Goal: Find specific page/section: Find specific page/section

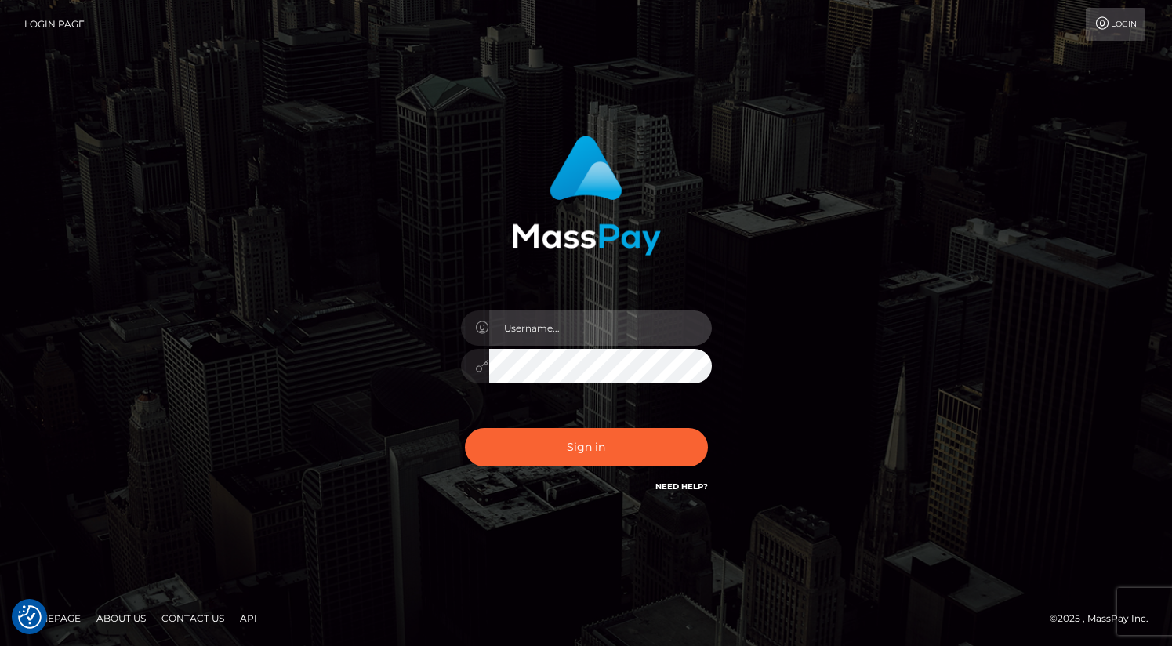
click at [609, 322] on input "text" at bounding box center [600, 328] width 223 height 35
type input "oli.fanvue"
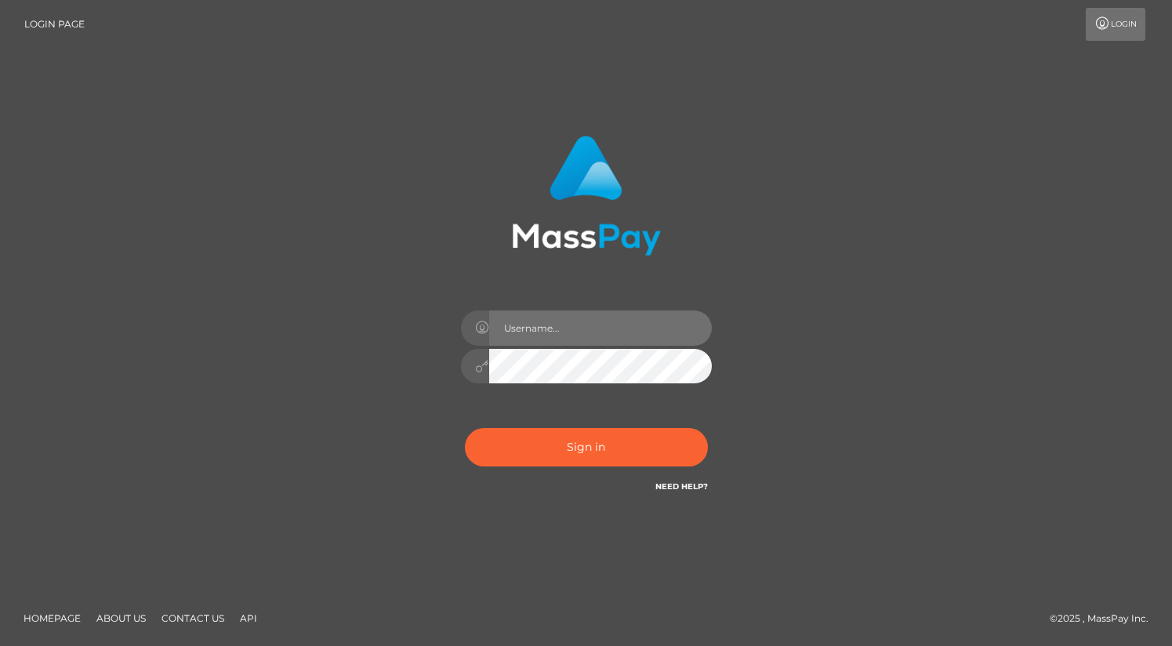
click at [576, 313] on input "text" at bounding box center [600, 328] width 223 height 35
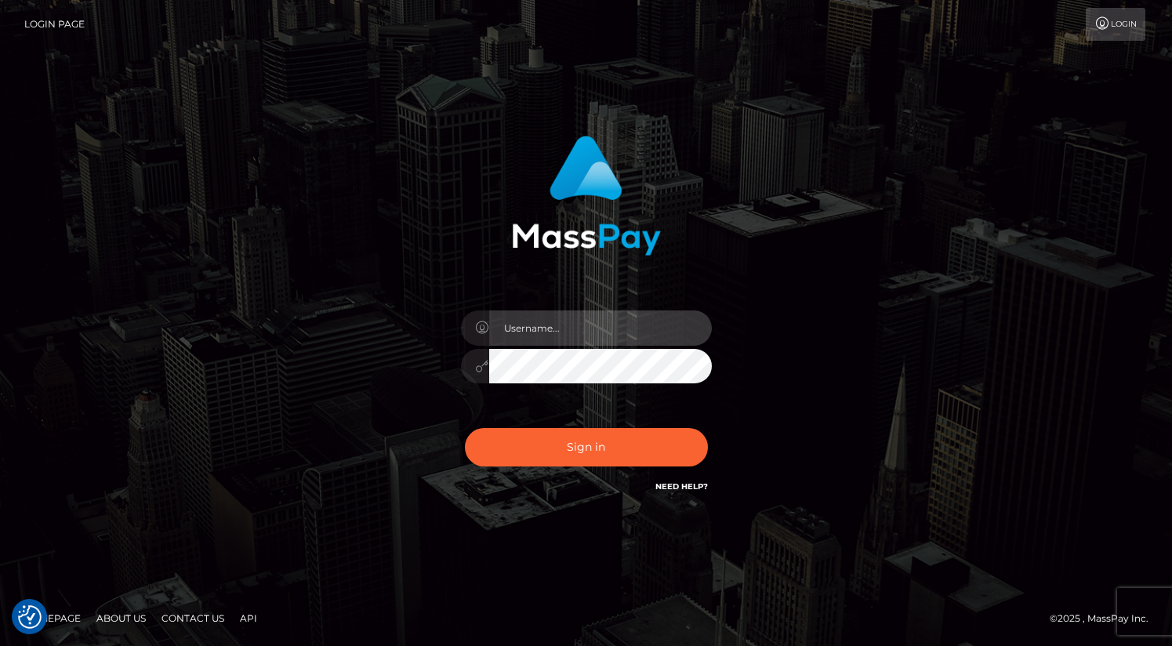
type input "oli.fanvue"
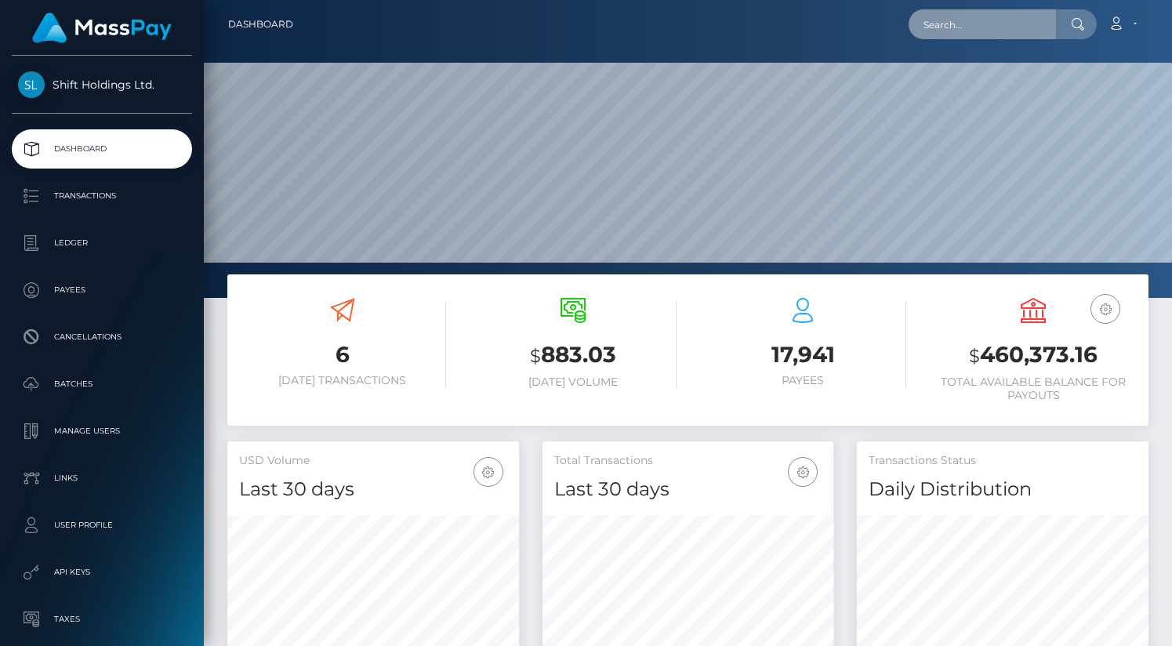
scroll to position [278, 292]
click at [981, 20] on input "text" at bounding box center [982, 24] width 147 height 30
paste input "summerslea812@gmail.com"
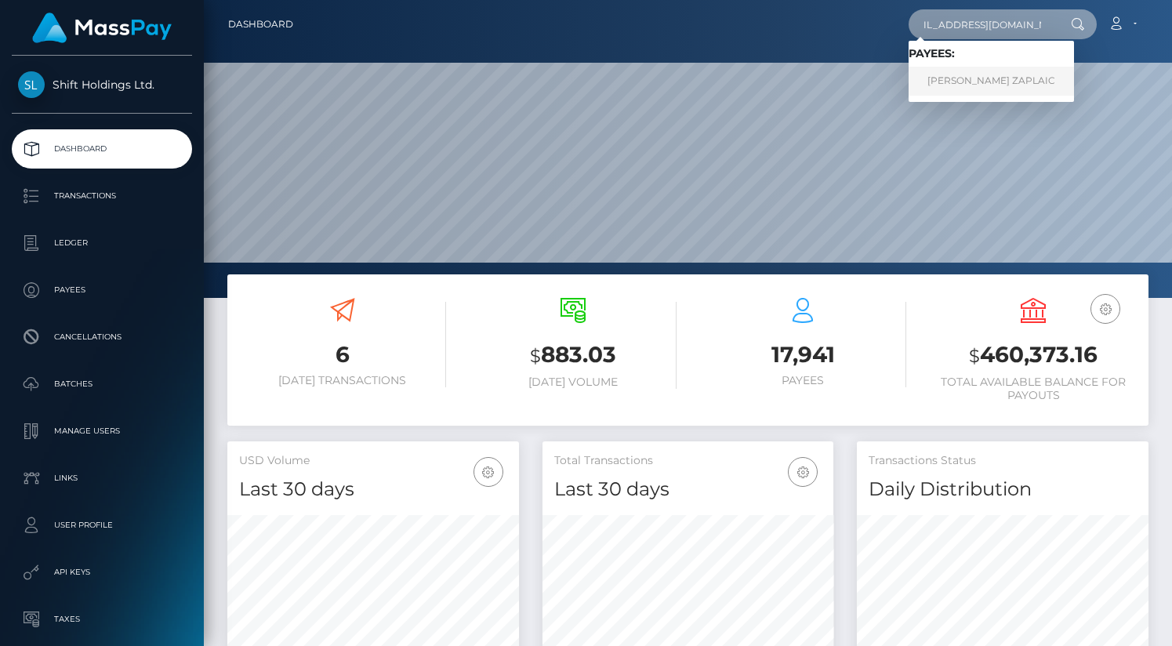
type input "summerslea812@gmail.com"
click at [1008, 74] on link "TUDOR MIHAL ZAPLAIC" at bounding box center [991, 81] width 165 height 29
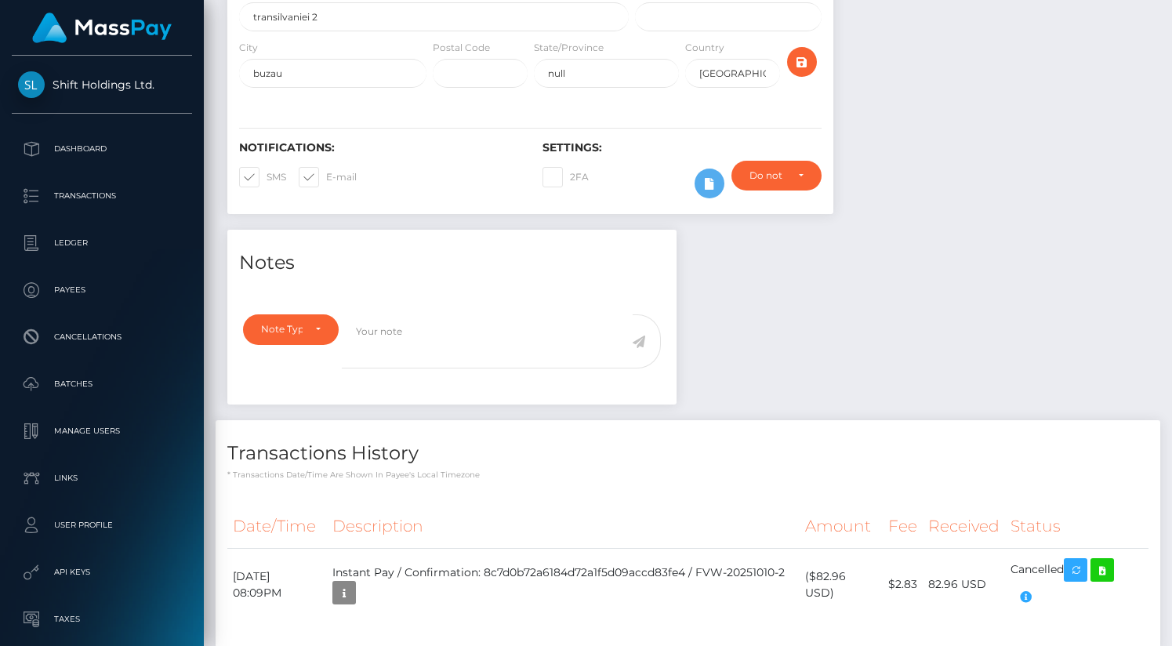
scroll to position [405, 0]
